Goal: Task Accomplishment & Management: Use online tool/utility

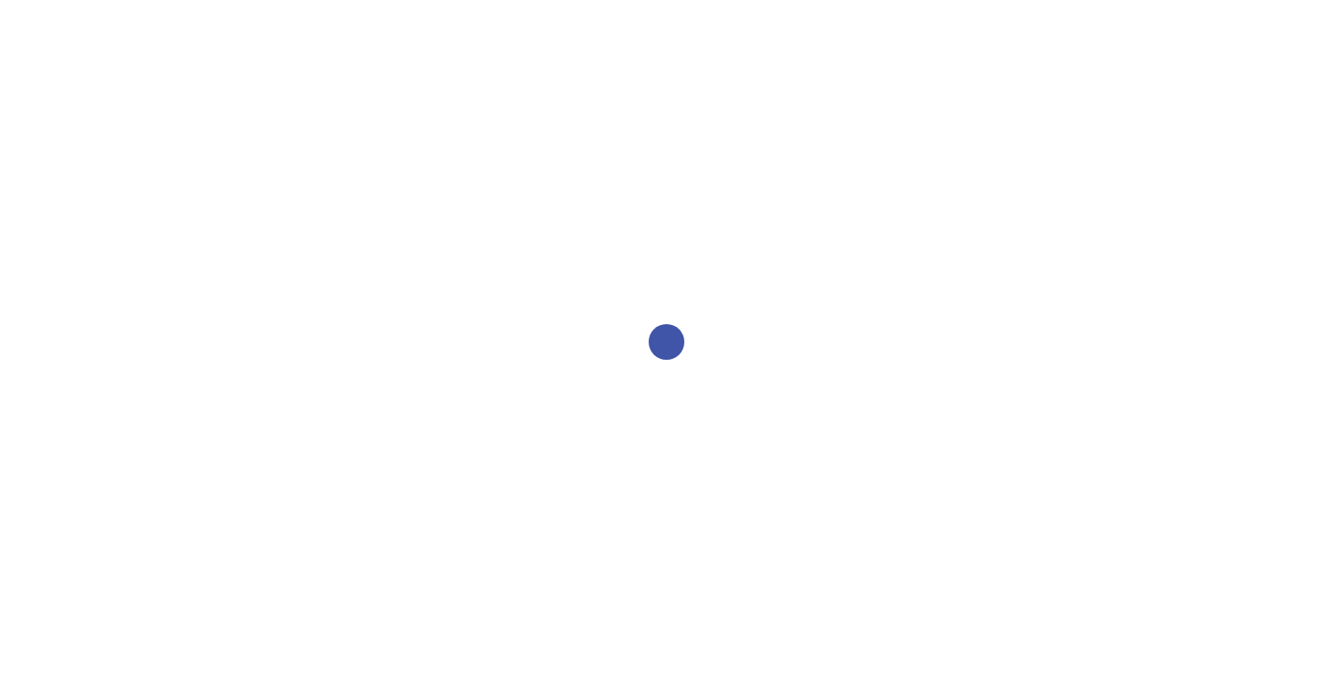
select select "2bed604d-1099-4043-b1bc-2365e8740244"
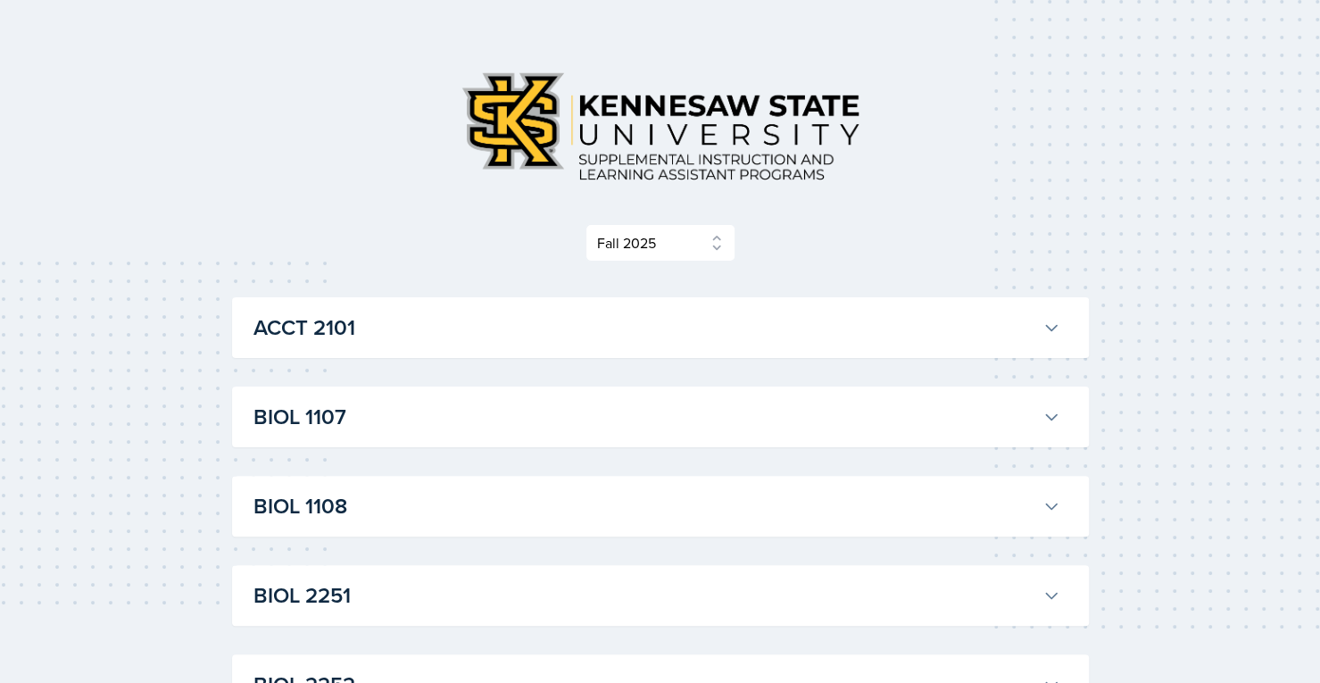
click at [939, 325] on h3 "ACCT 2101" at bounding box center [644, 327] width 782 height 32
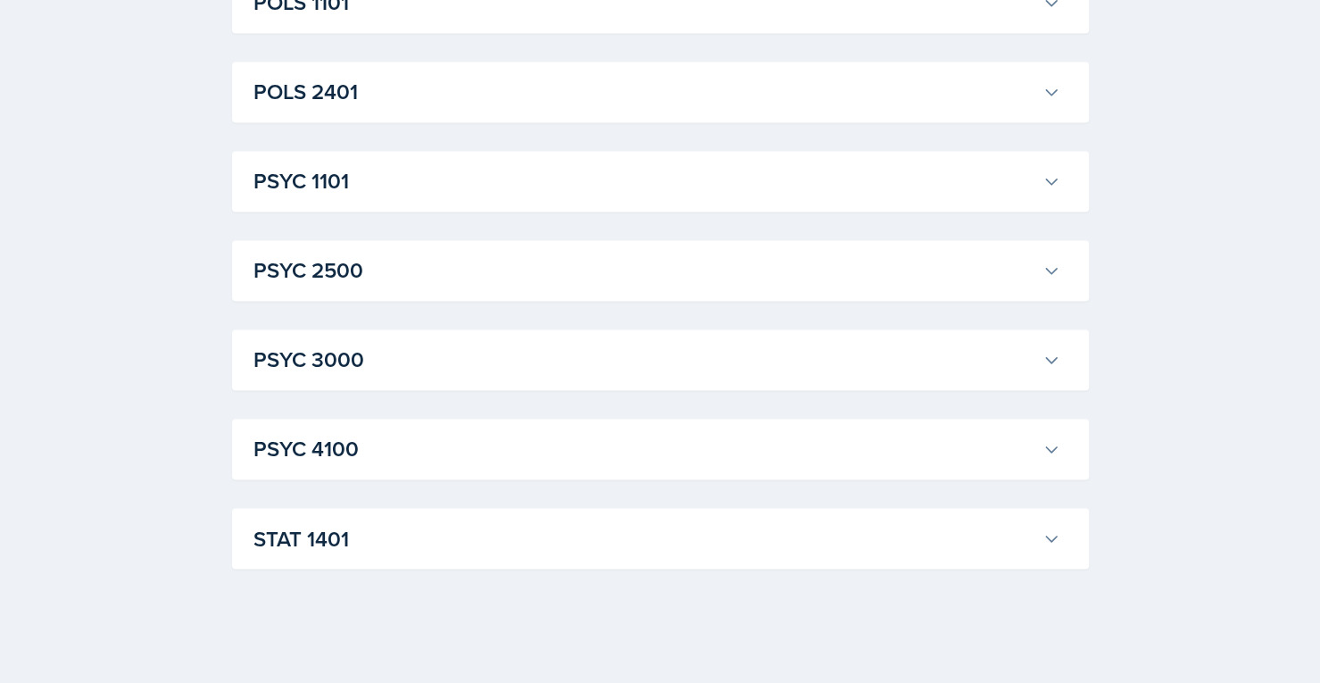
scroll to position [6115, 0]
click at [910, 557] on button "STAT 1401" at bounding box center [657, 538] width 814 height 39
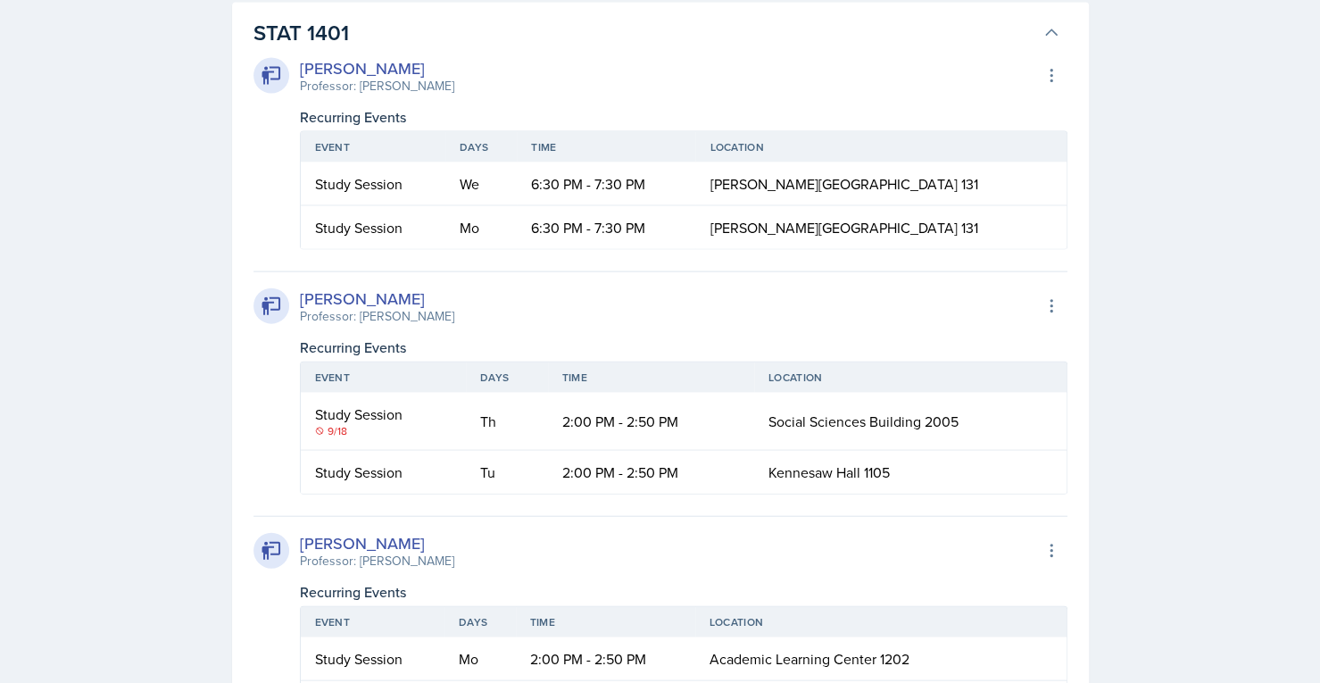
scroll to position [6135, 0]
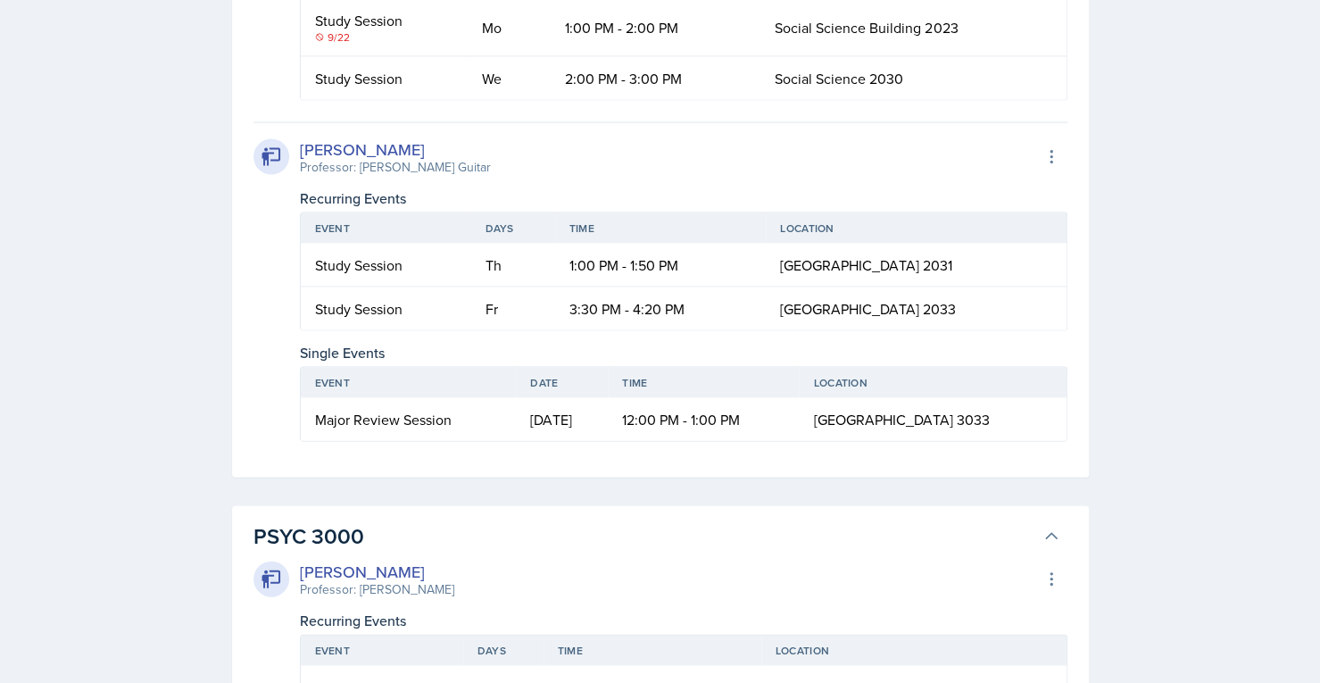
scroll to position [5878, 0]
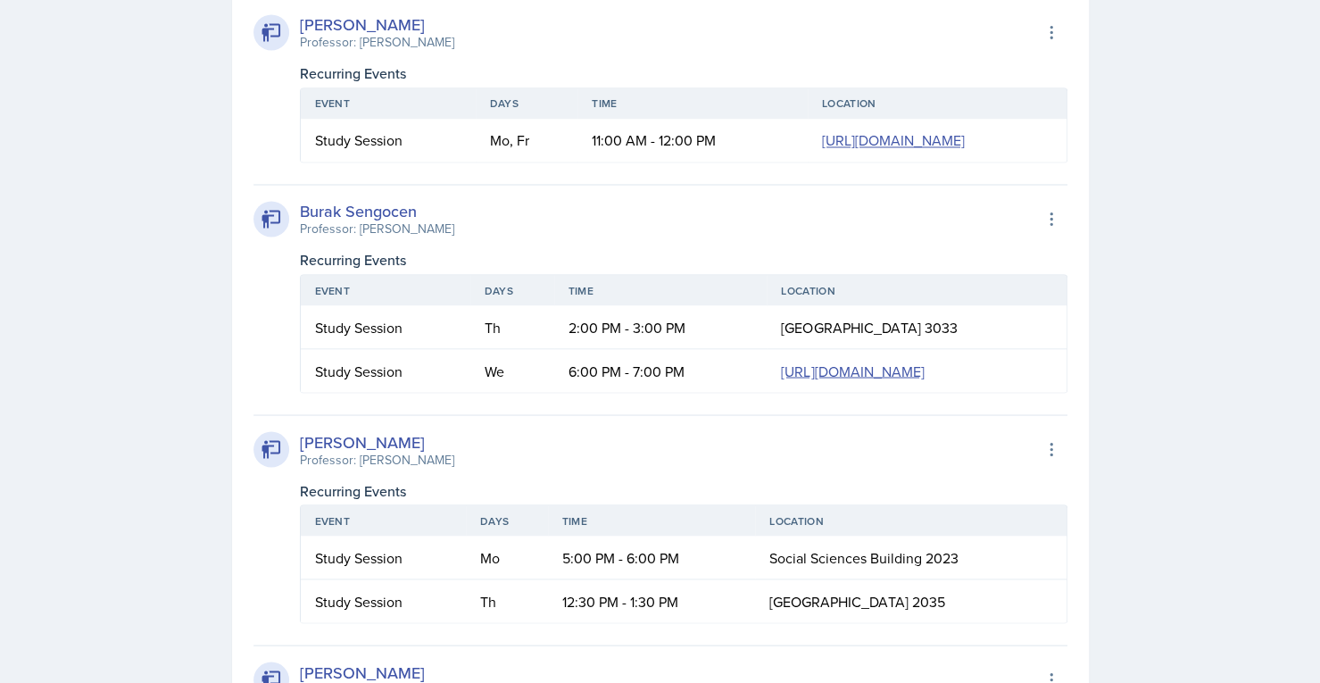
scroll to position [5615, 0]
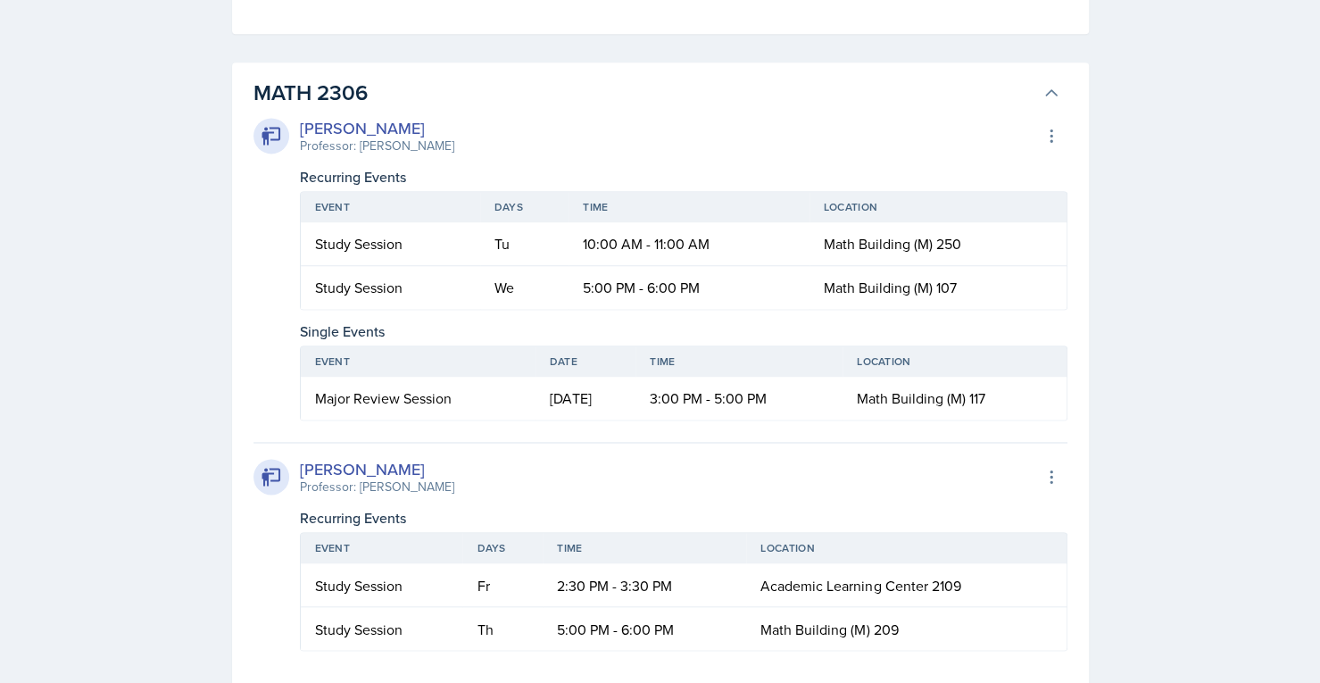
scroll to position [5373, 0]
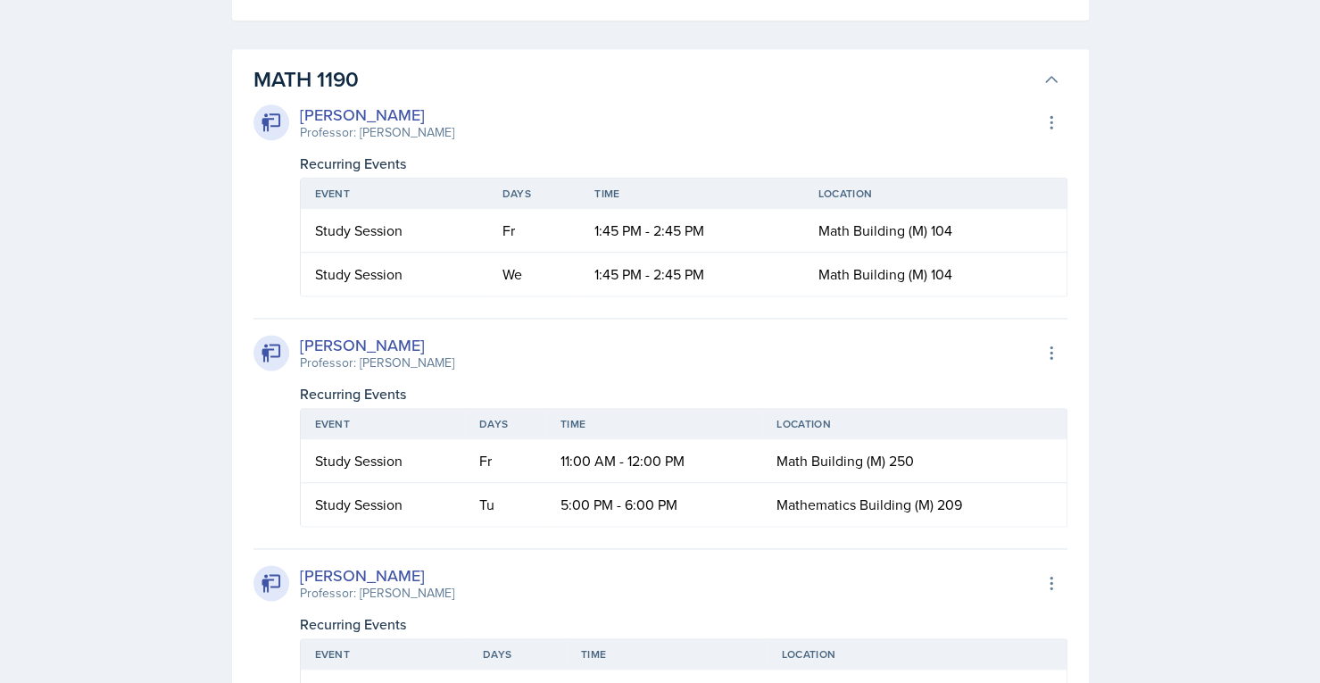
scroll to position [5074, 0]
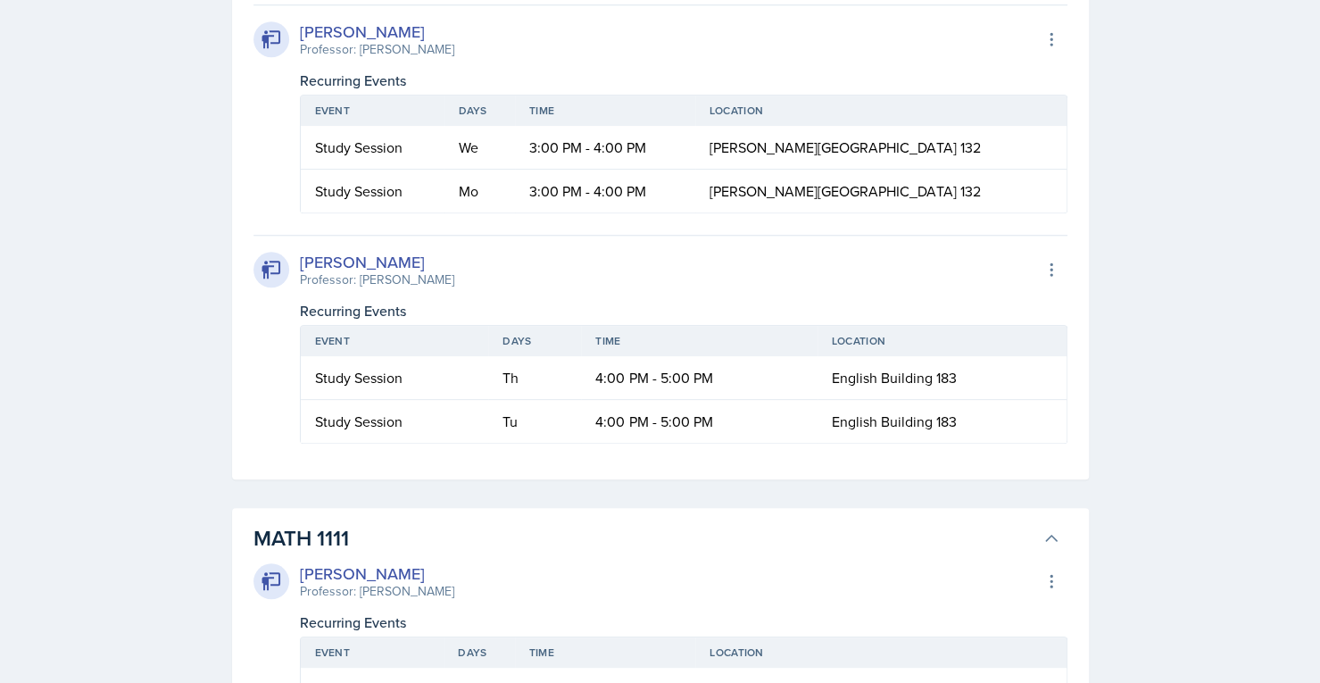
scroll to position [4718, 0]
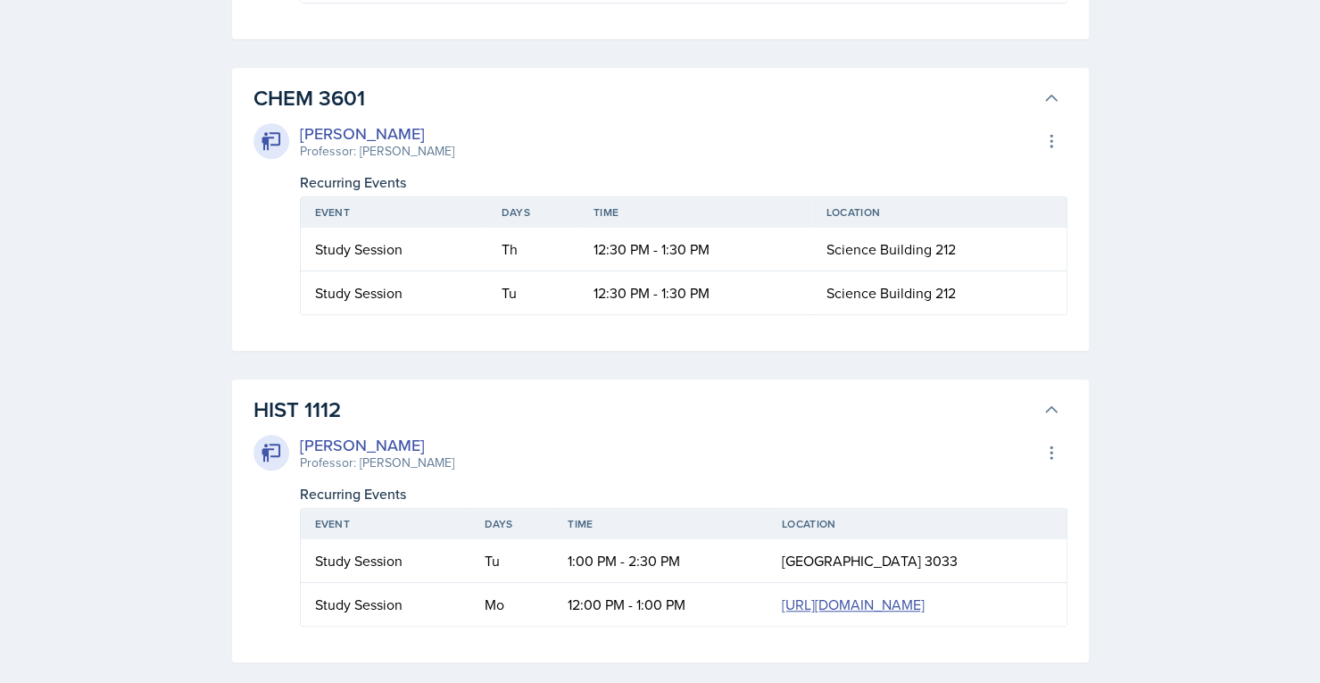
scroll to position [4386, 0]
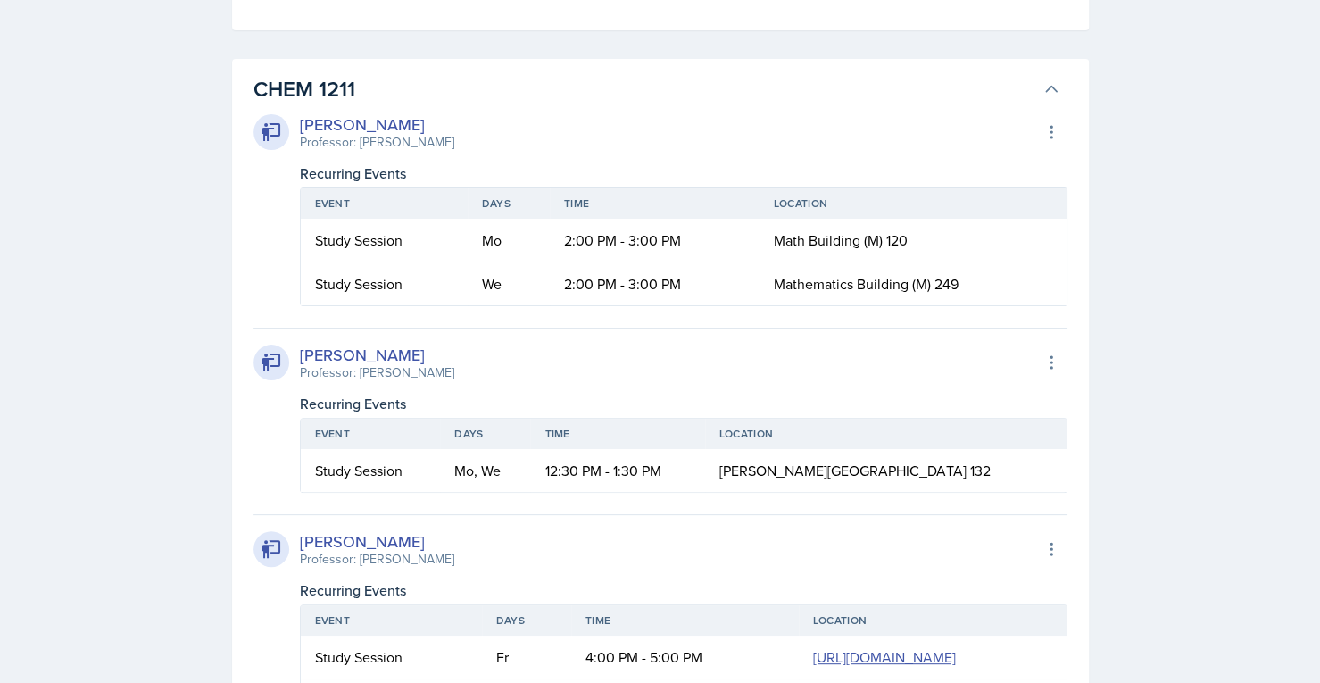
scroll to position [3991, 0]
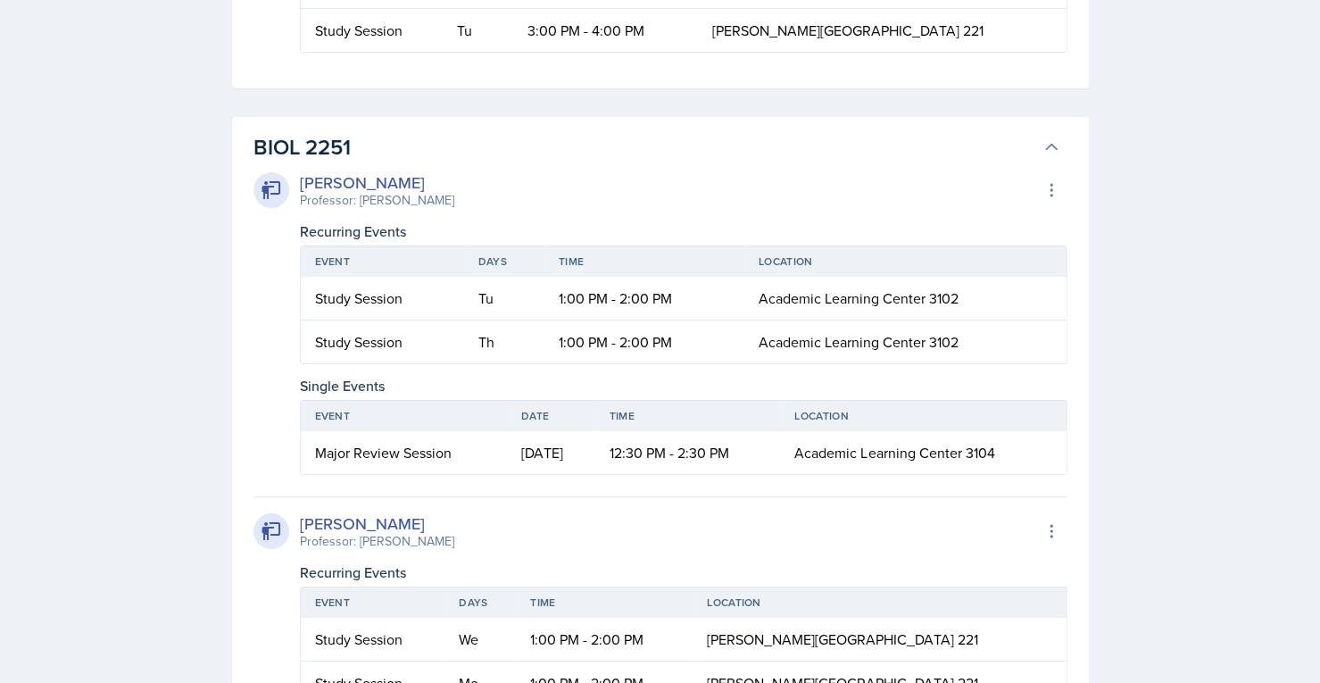
scroll to position [3620, 0]
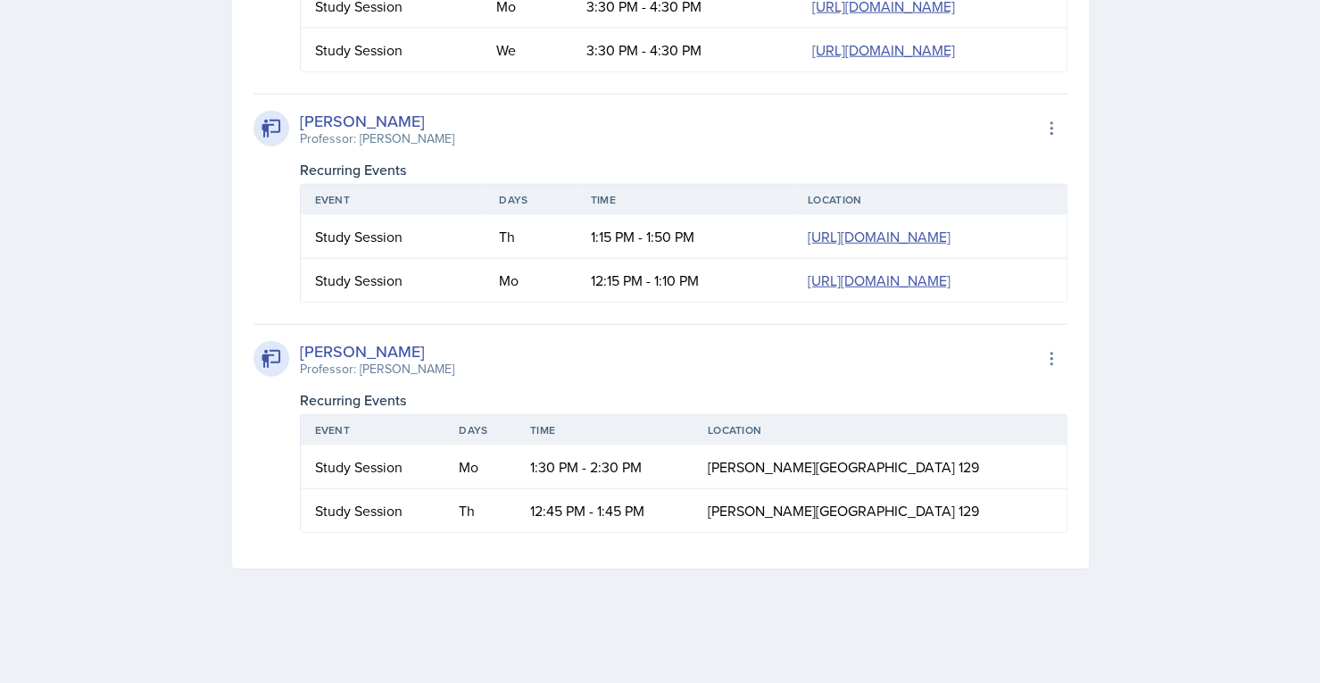
scroll to position [38962, 0]
